Goal: Check status

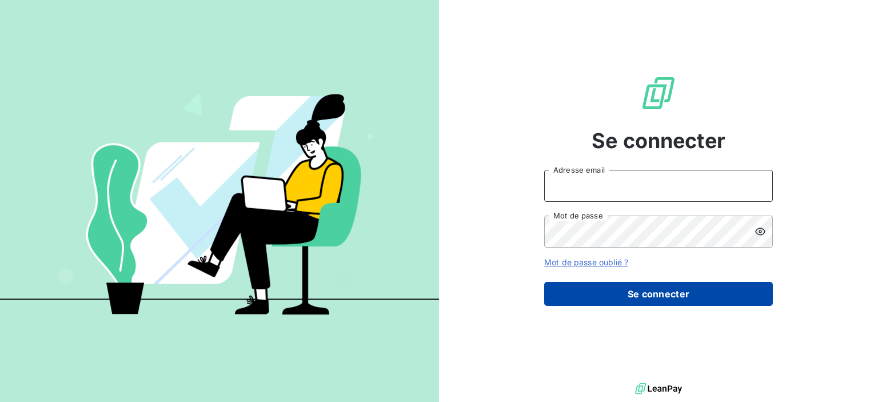
type input "[EMAIL_ADDRESS][PERSON_NAME][DOMAIN_NAME]"
click at [636, 297] on button "Se connecter" at bounding box center [658, 294] width 229 height 24
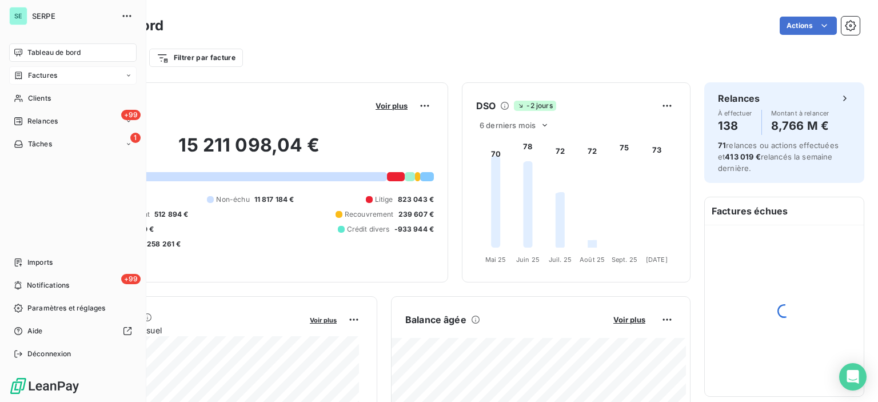
click at [63, 76] on div "Factures" at bounding box center [72, 75] width 127 height 18
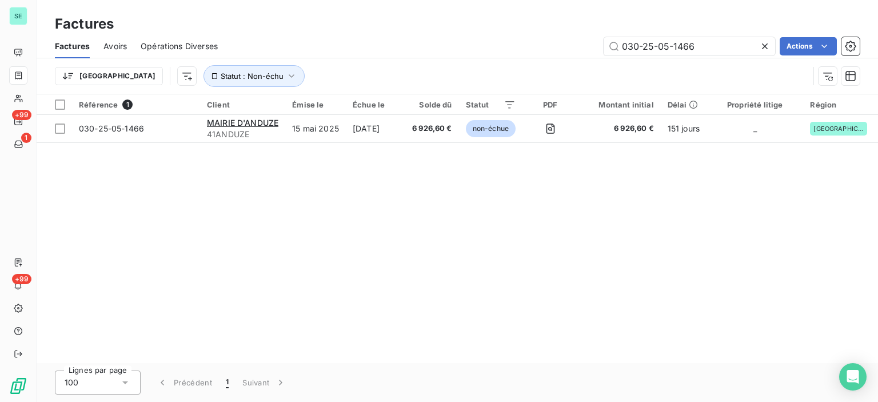
drag, startPoint x: 665, startPoint y: 46, endPoint x: 770, endPoint y: 45, distance: 105.2
click at [770, 45] on div "030-25-05-1466" at bounding box center [688, 46] width 171 height 18
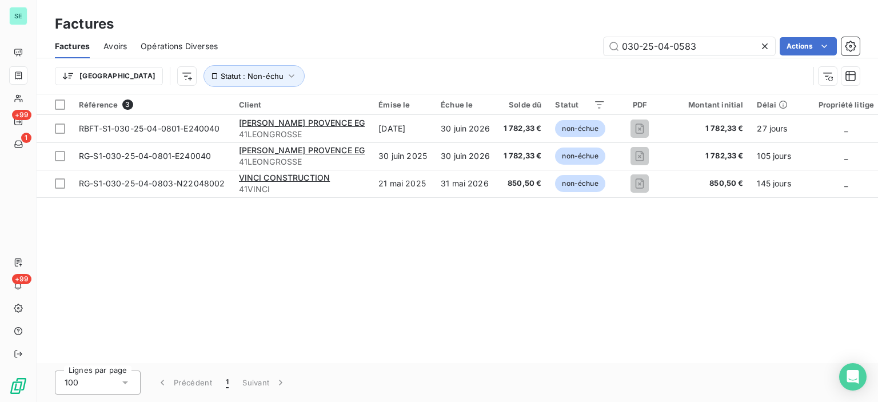
type input "030-25-04-0583"
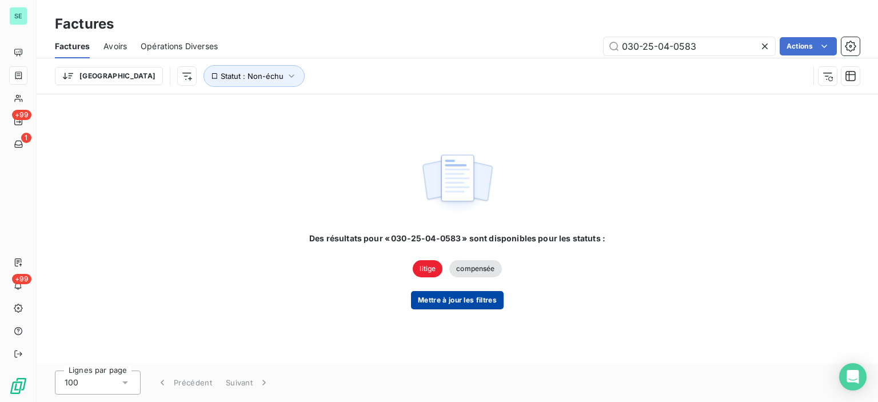
click at [450, 299] on button "Mettre à jour les filtres" at bounding box center [457, 300] width 93 height 18
